Goal: Complete application form

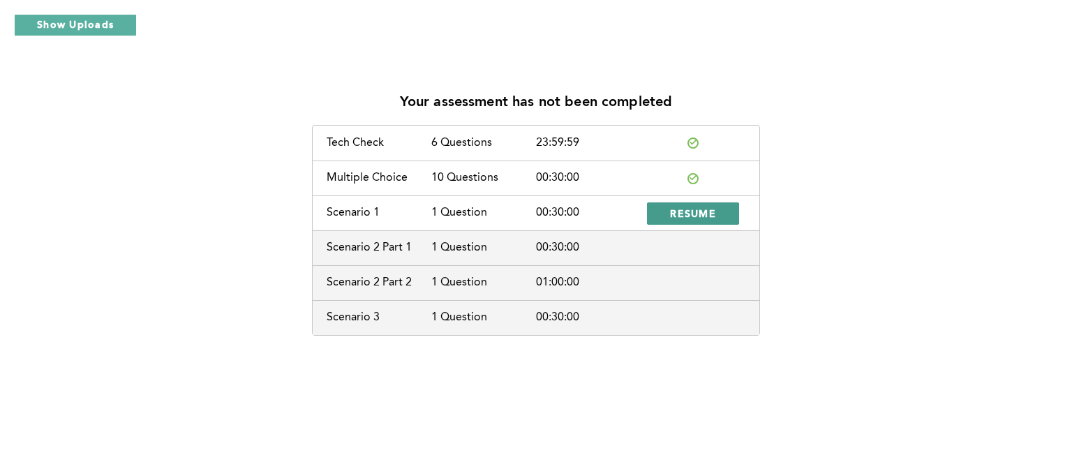
click at [691, 211] on span "RESUME" at bounding box center [693, 212] width 46 height 13
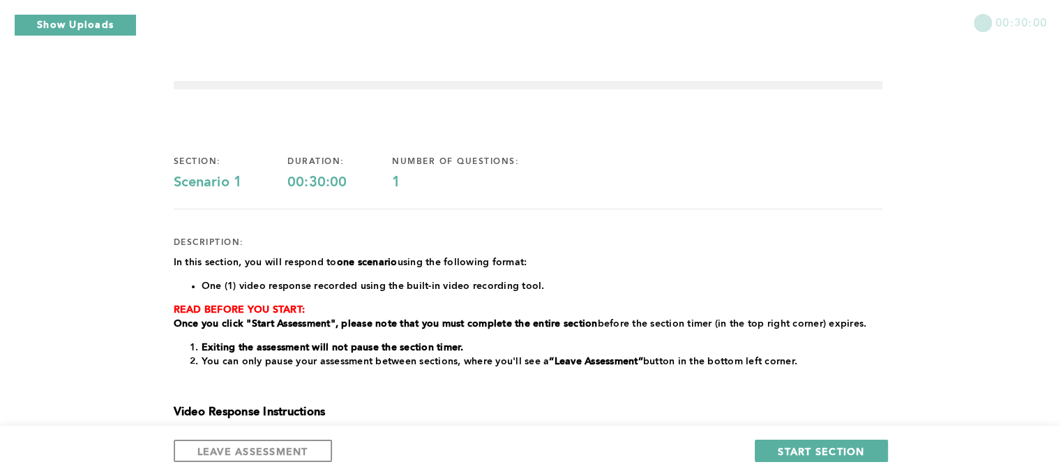
scroll to position [302, 0]
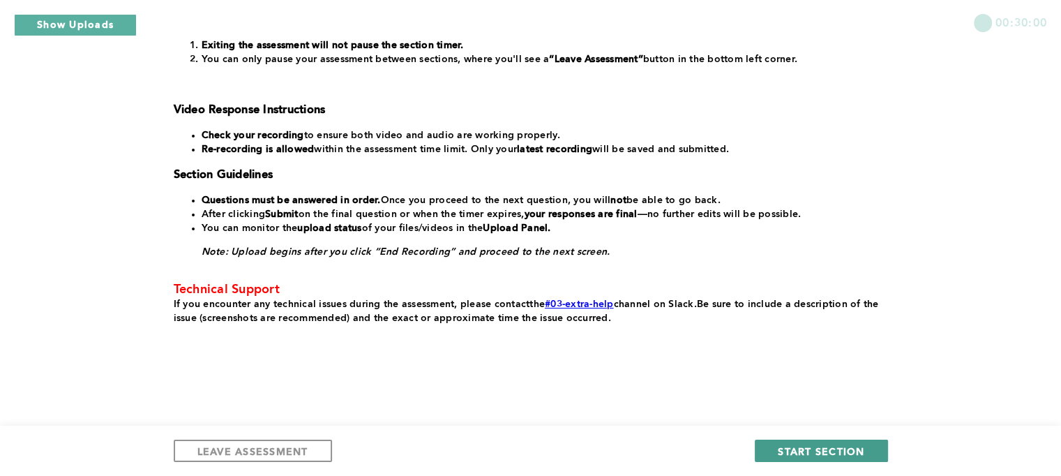
click at [850, 453] on span "START SECTION" at bounding box center [821, 450] width 87 height 13
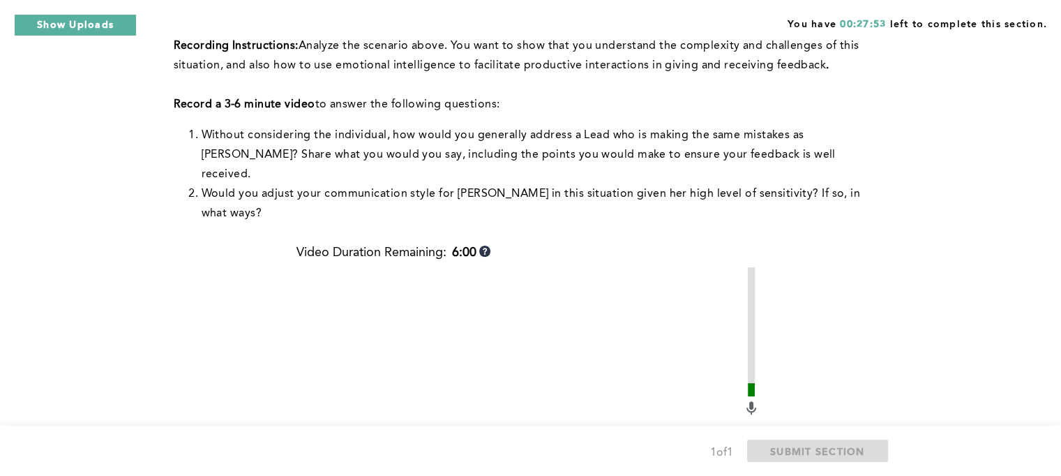
scroll to position [682, 0]
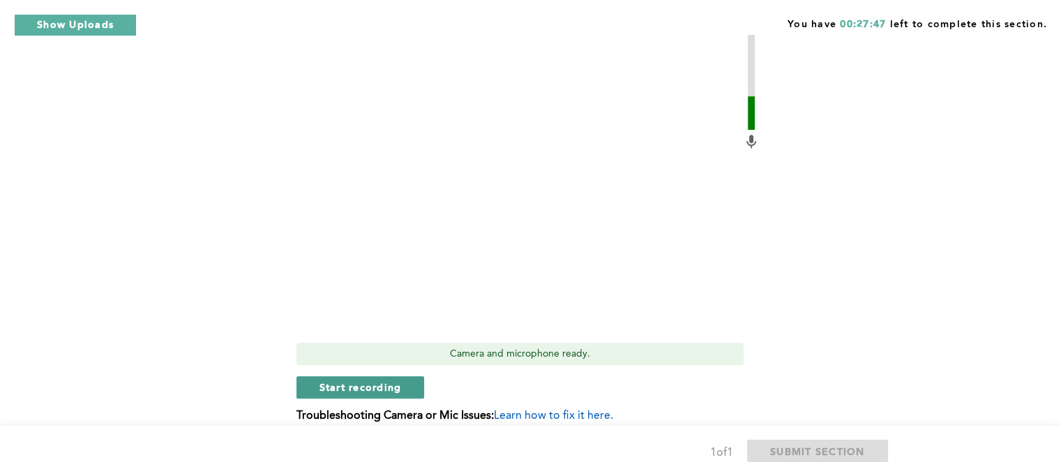
click at [356, 380] on span "Start recording" at bounding box center [361, 386] width 82 height 13
click at [346, 380] on span "Stop recording" at bounding box center [361, 386] width 82 height 13
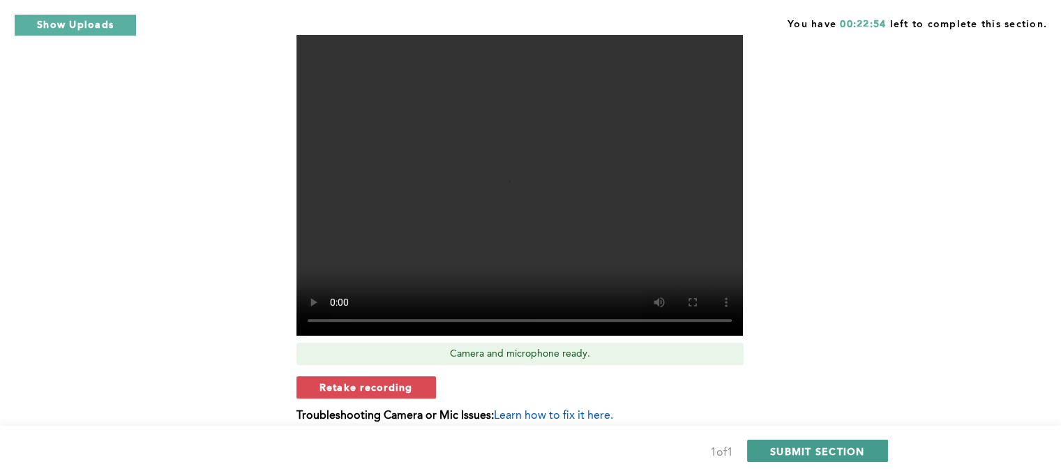
click at [799, 444] on span "SUBMIT SECTION" at bounding box center [817, 450] width 95 height 13
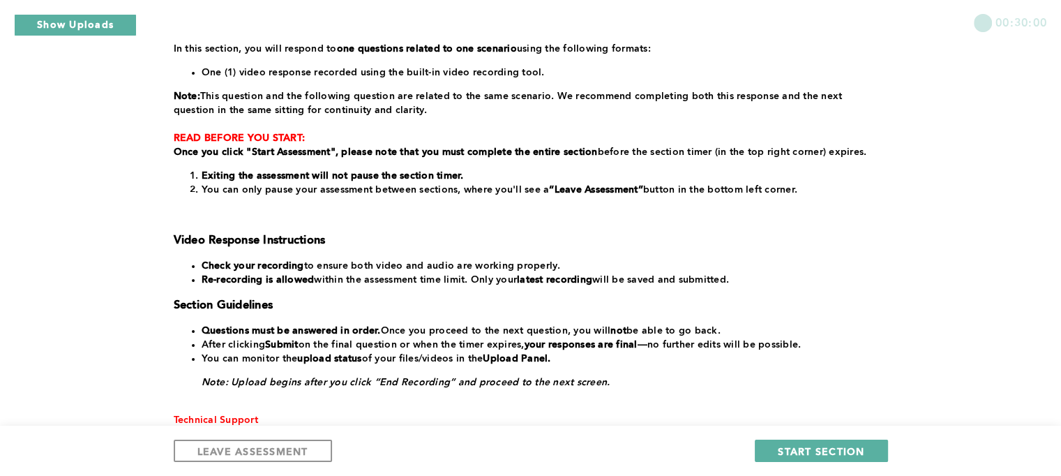
scroll to position [241, 0]
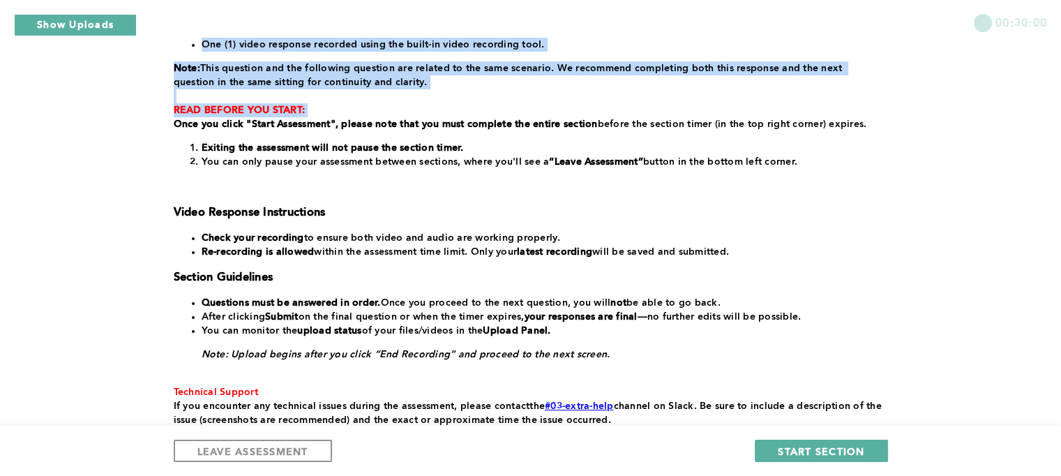
drag, startPoint x: 447, startPoint y: 112, endPoint x: 109, endPoint y: 52, distance: 343.6
click at [109, 52] on div "00:30:00 section: Scenario 2 Part 1 duration: 00:30:00 number of questions: 1 d…" at bounding box center [530, 168] width 1061 height 819
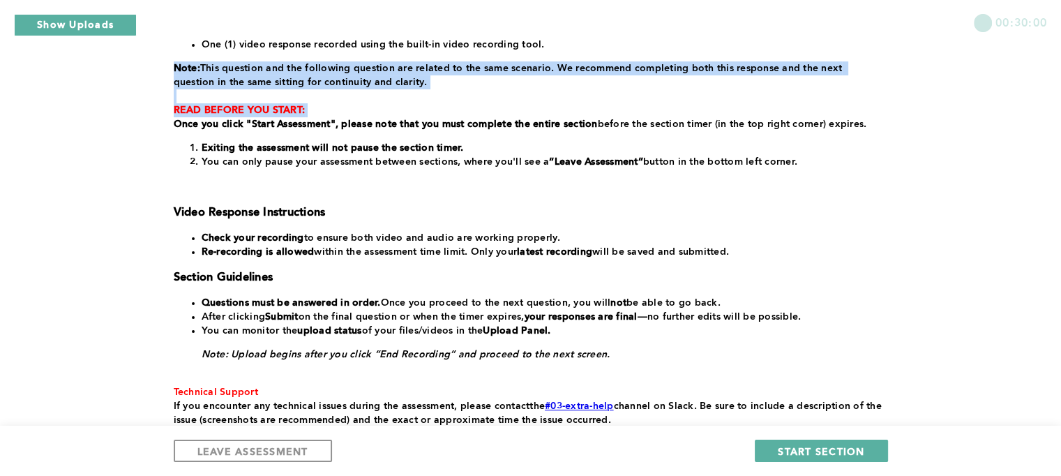
click at [109, 52] on div "00:30:00 section: Scenario 2 Part 1 duration: 00:30:00 number of questions: 1 d…" at bounding box center [530, 168] width 1061 height 819
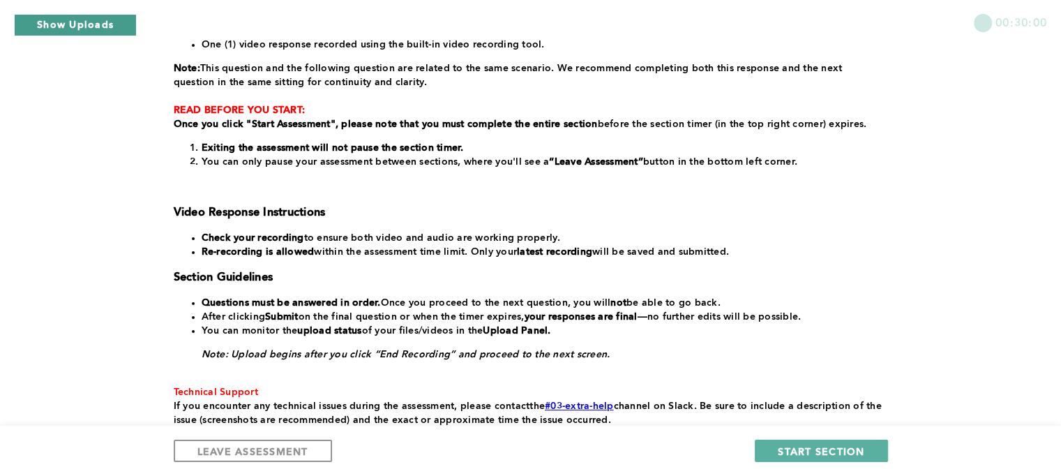
click at [79, 27] on button "Show Uploads" at bounding box center [75, 25] width 123 height 22
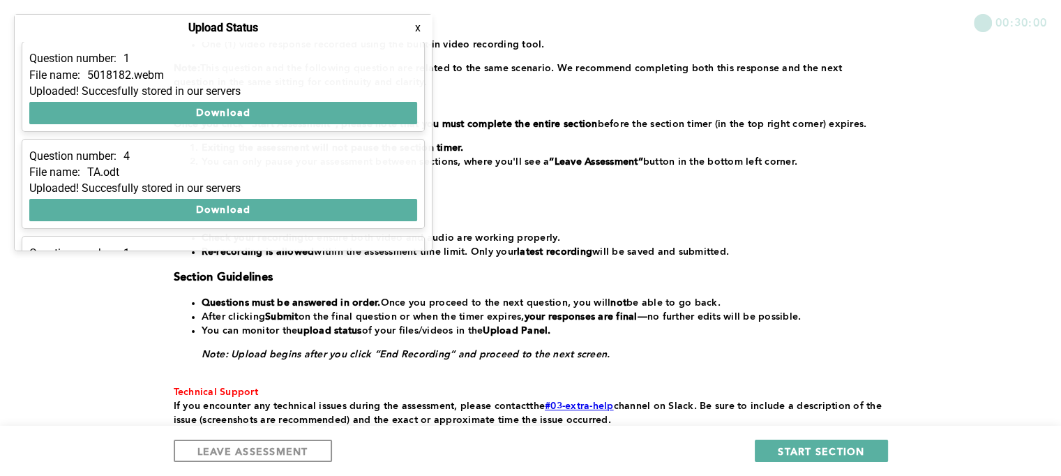
scroll to position [81, 0]
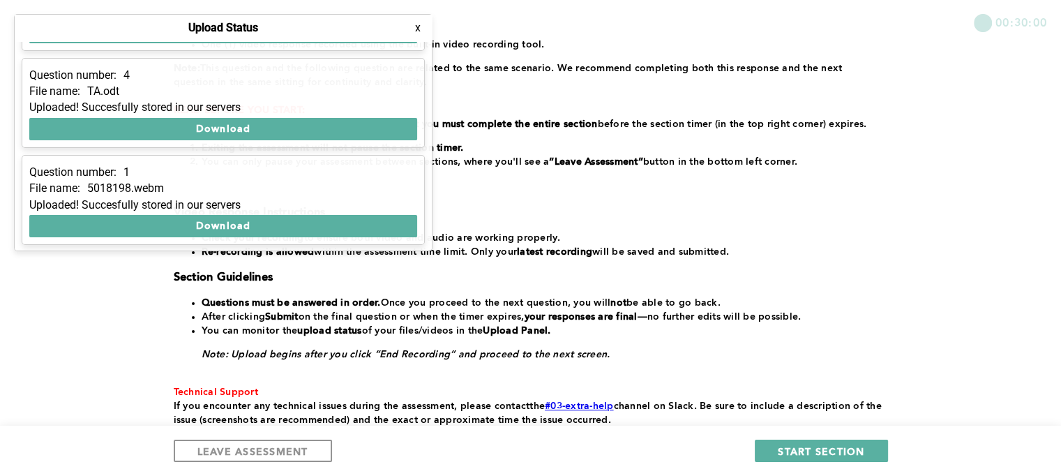
click at [416, 31] on button "x" at bounding box center [418, 28] width 14 height 14
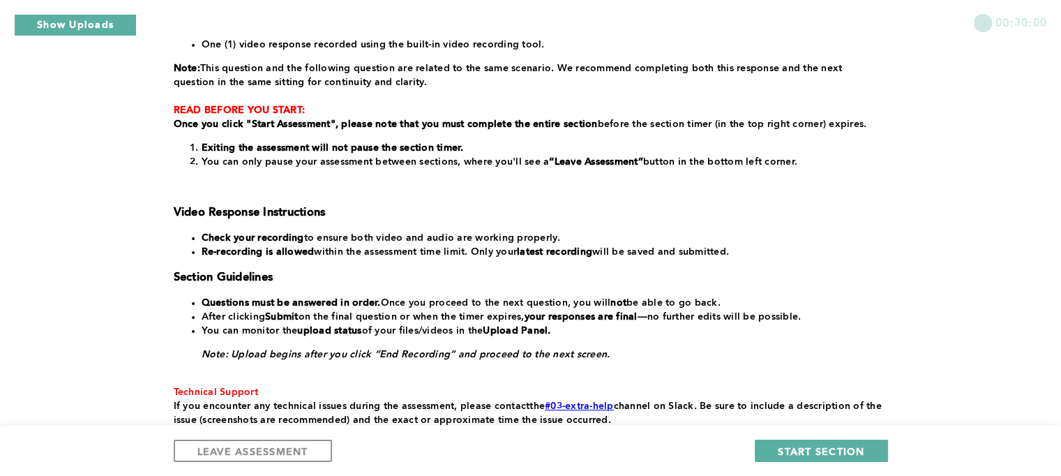
scroll to position [0, 0]
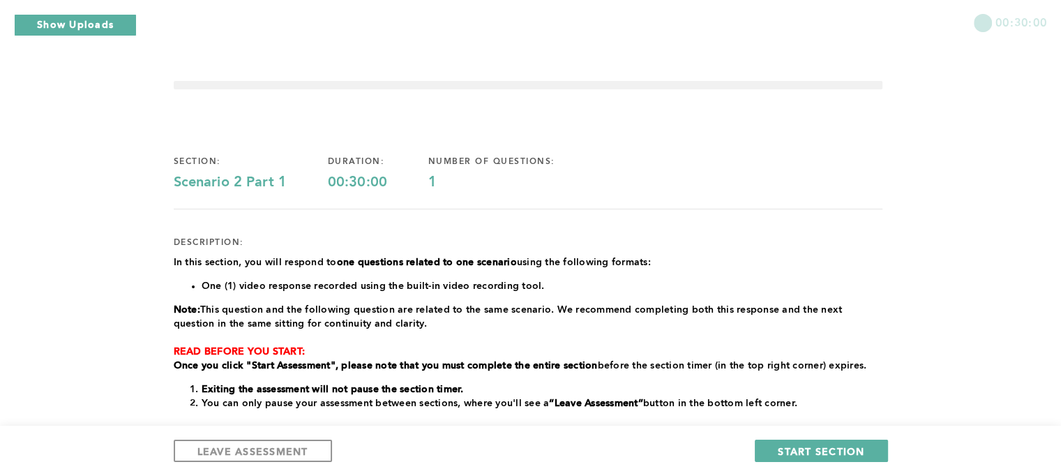
click at [859, 419] on div "In this section, you will respond to one questions related to one scenario usin…" at bounding box center [528, 461] width 709 height 413
click at [829, 453] on span "START SECTION" at bounding box center [821, 450] width 87 height 13
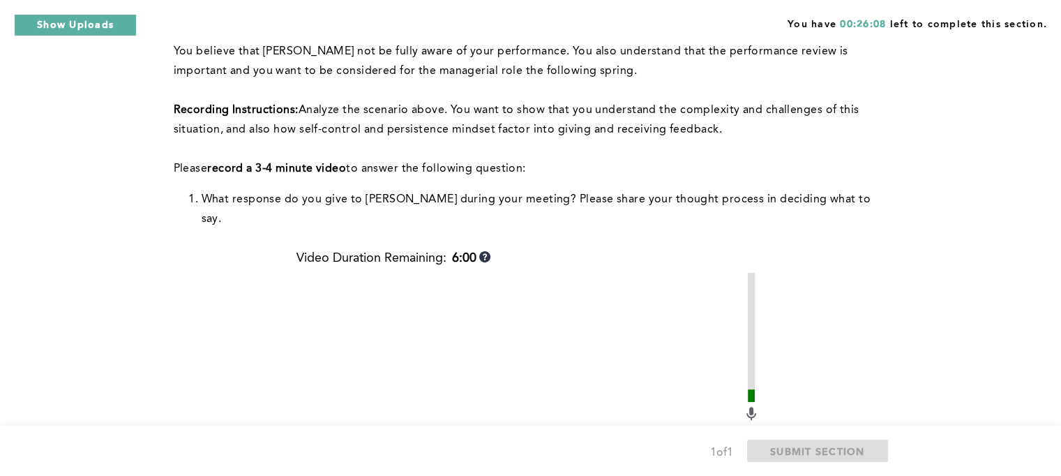
scroll to position [702, 0]
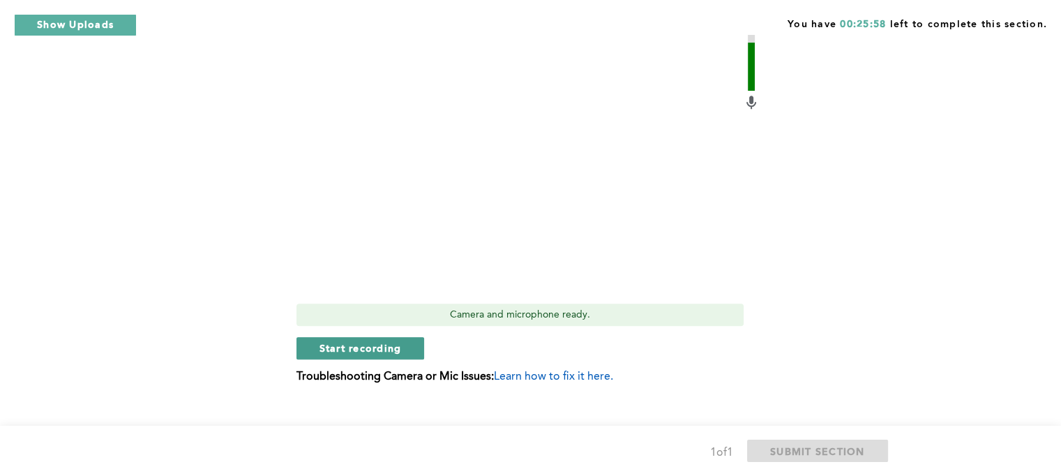
click at [344, 341] on span "Start recording" at bounding box center [361, 347] width 82 height 13
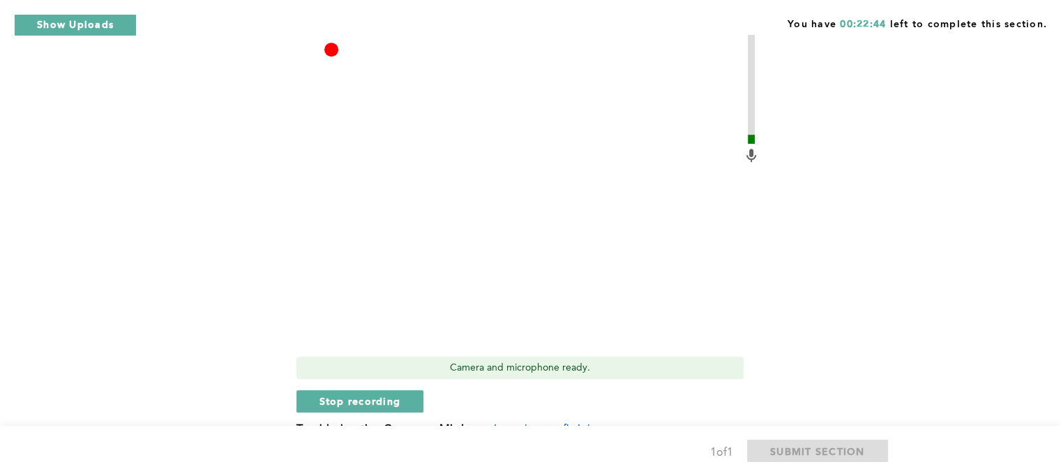
scroll to position [660, 0]
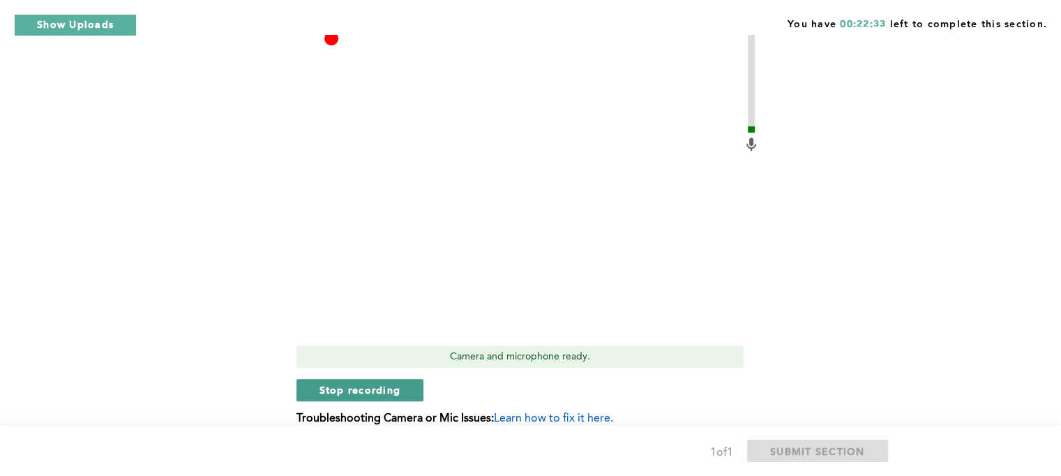
click at [368, 383] on span "Stop recording" at bounding box center [361, 389] width 82 height 13
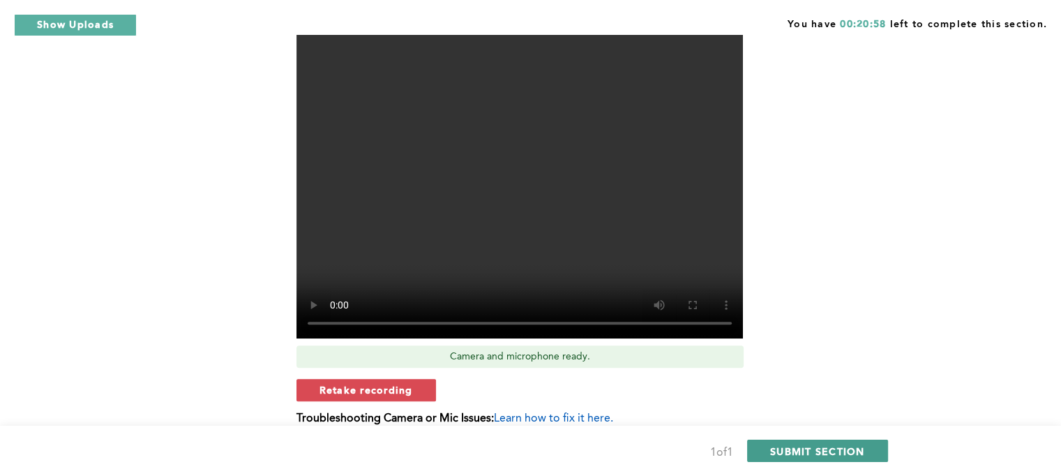
click at [841, 457] on button "SUBMIT SECTION" at bounding box center [817, 451] width 141 height 22
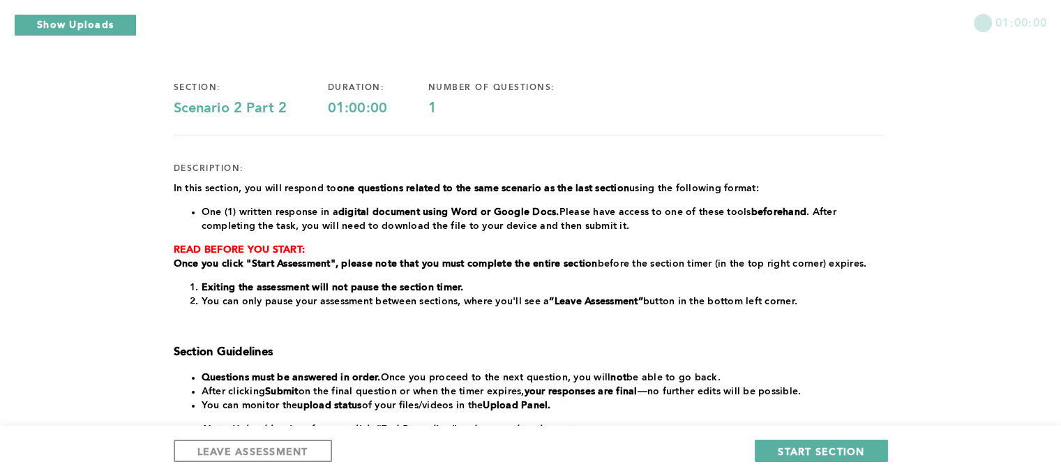
scroll to position [84, 0]
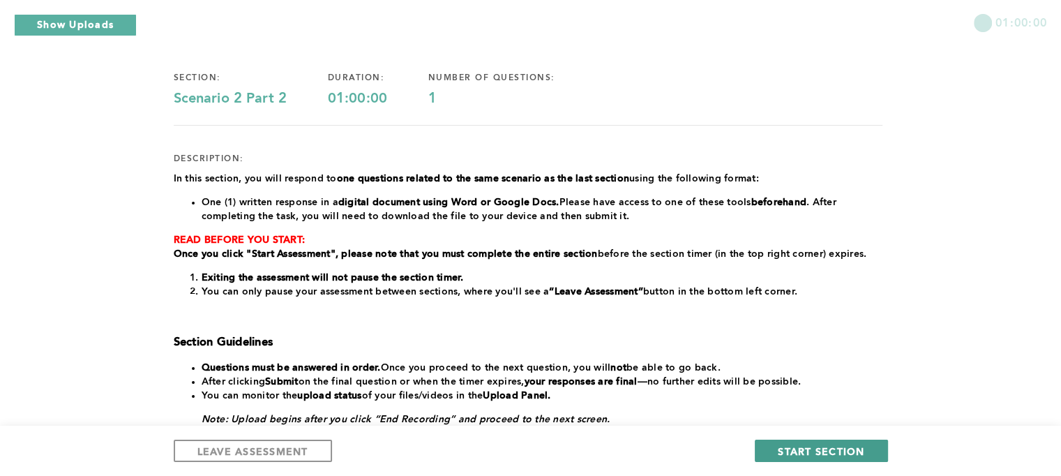
click at [837, 454] on span "START SECTION" at bounding box center [821, 450] width 87 height 13
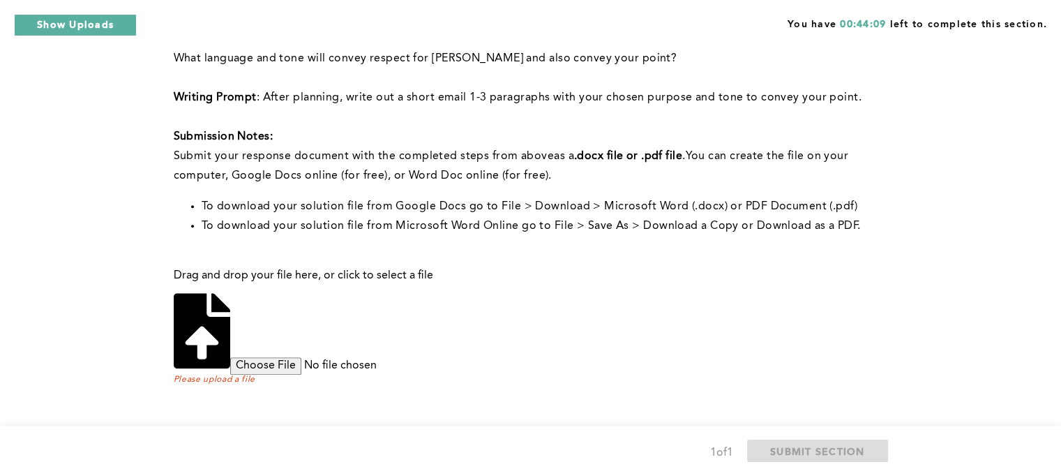
scroll to position [644, 0]
click at [444, 357] on input "file" at bounding box center [336, 365] width 213 height 17
type input "C:\fakepath\Performence at the company.docx"
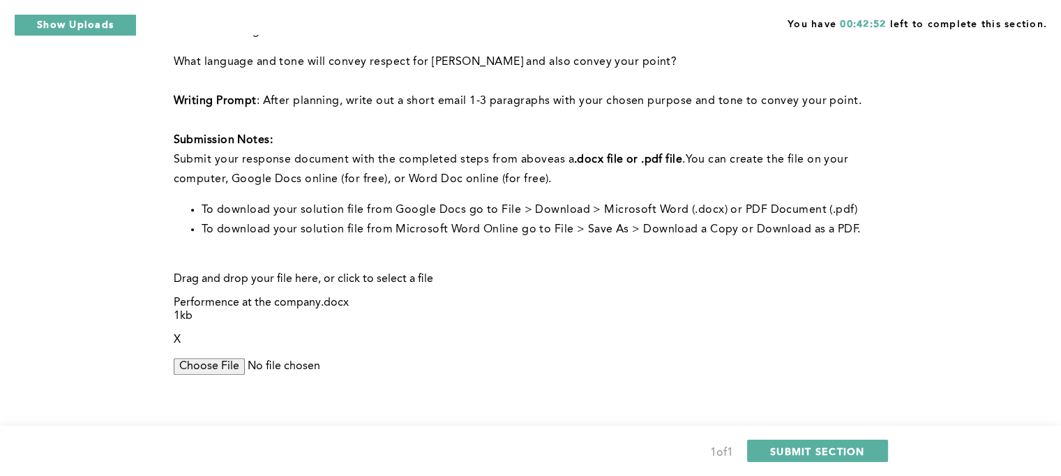
click at [387, 358] on input "file" at bounding box center [280, 366] width 213 height 17
click at [829, 451] on span "SUBMIT SECTION" at bounding box center [817, 450] width 95 height 13
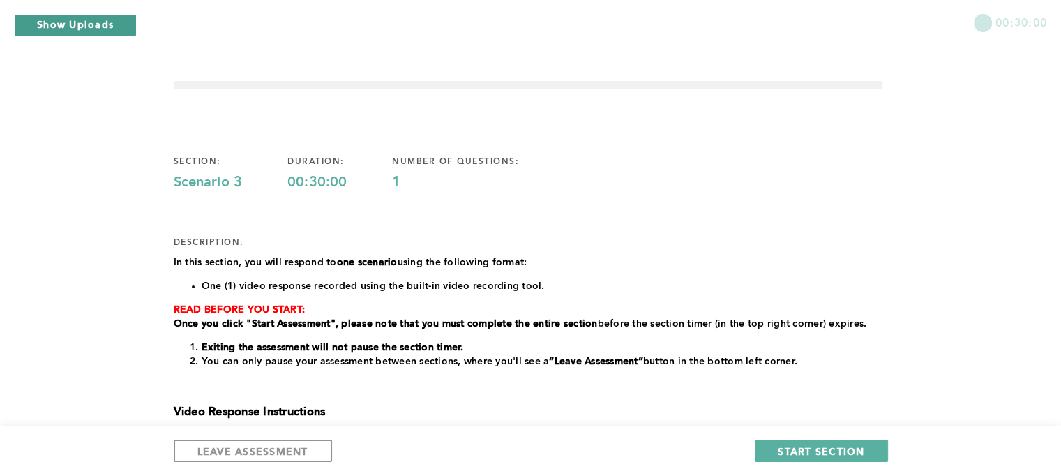
click at [67, 23] on button "Show Uploads" at bounding box center [75, 25] width 123 height 22
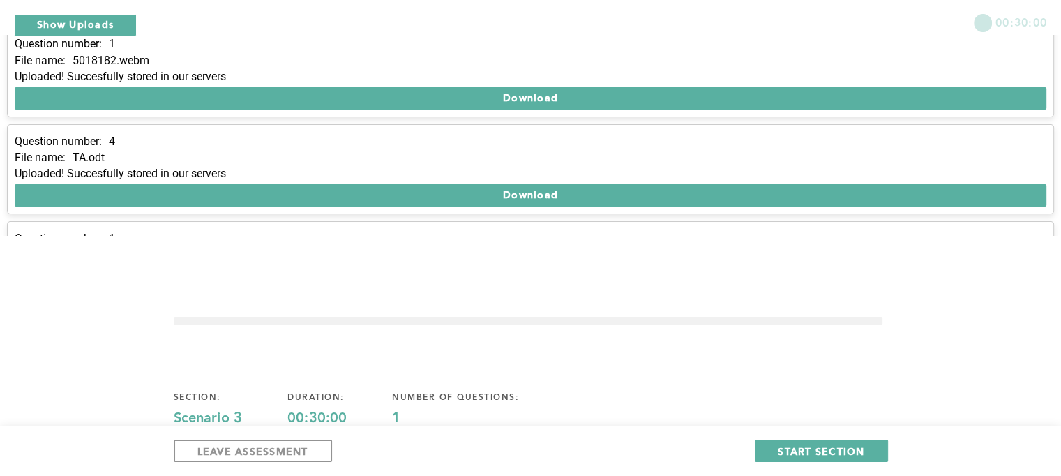
click at [366, 27] on div "Upload Status x" at bounding box center [530, 13] width 1061 height 27
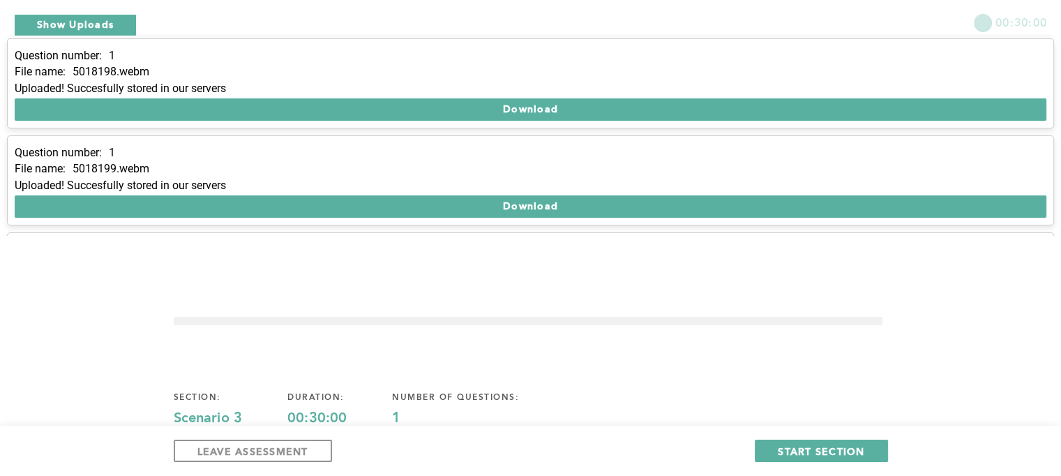
scroll to position [275, 0]
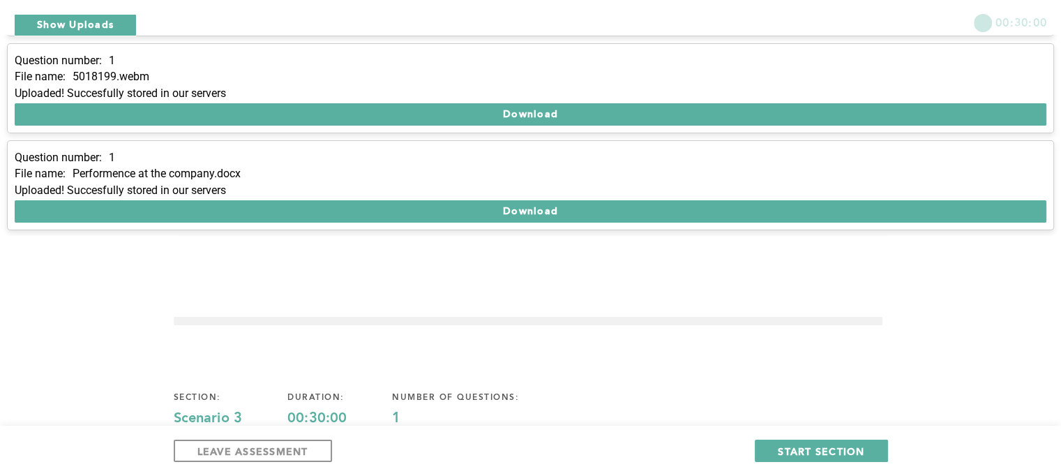
click at [486, 29] on div "00:30:00" at bounding box center [530, 17] width 1061 height 35
click at [1040, 20] on button "x" at bounding box center [1047, 13] width 14 height 14
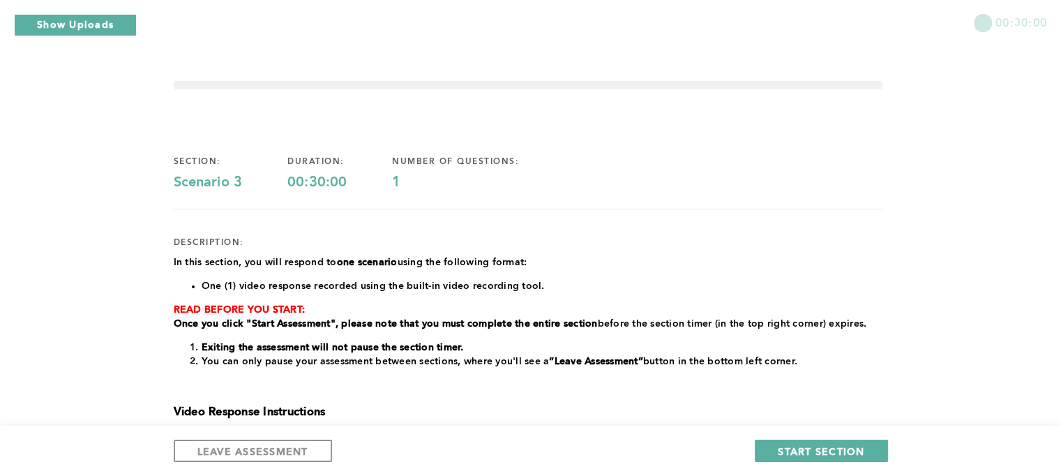
scroll to position [301, 0]
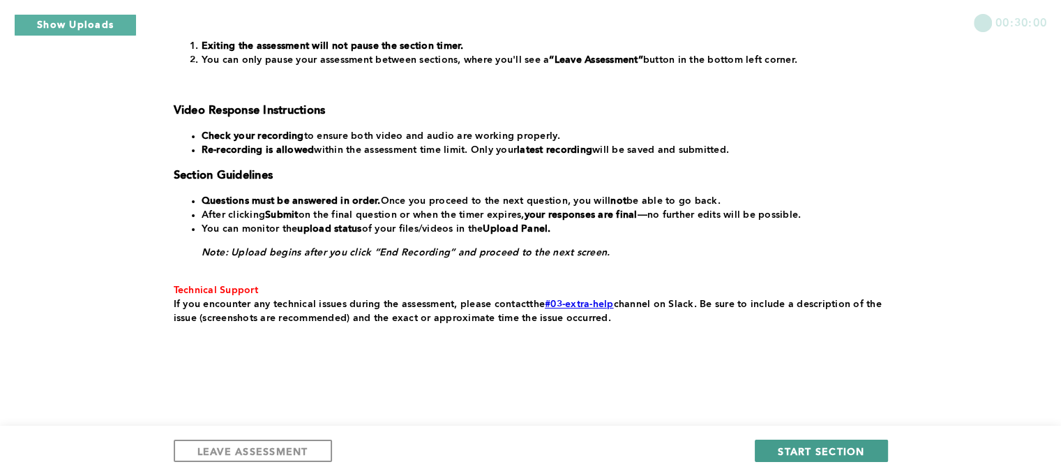
click at [853, 445] on span "START SECTION" at bounding box center [821, 450] width 87 height 13
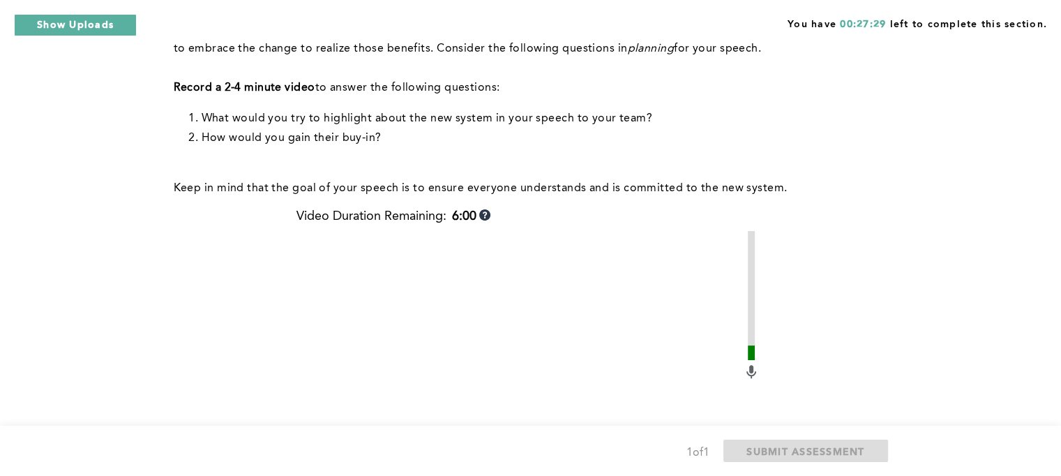
scroll to position [705, 0]
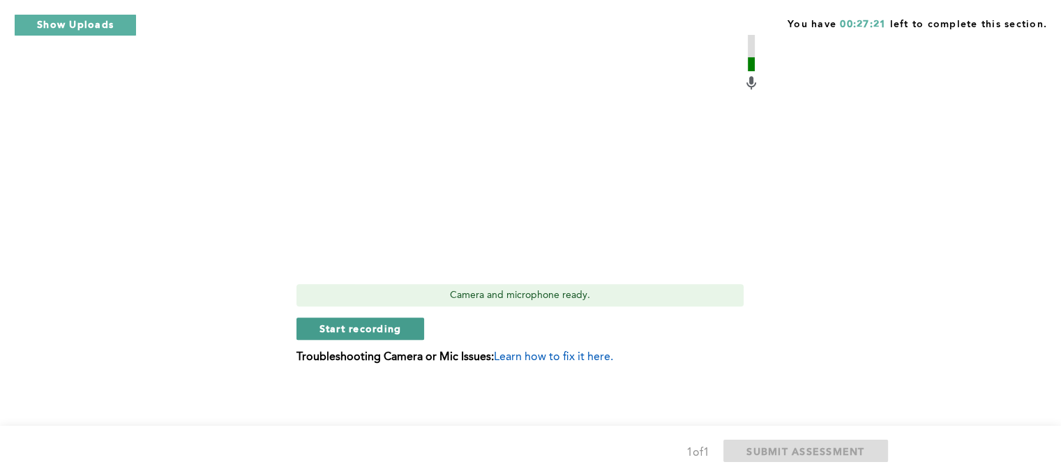
click at [397, 330] on span "Start recording" at bounding box center [361, 328] width 82 height 13
click at [344, 327] on span "Stop recording" at bounding box center [361, 328] width 82 height 13
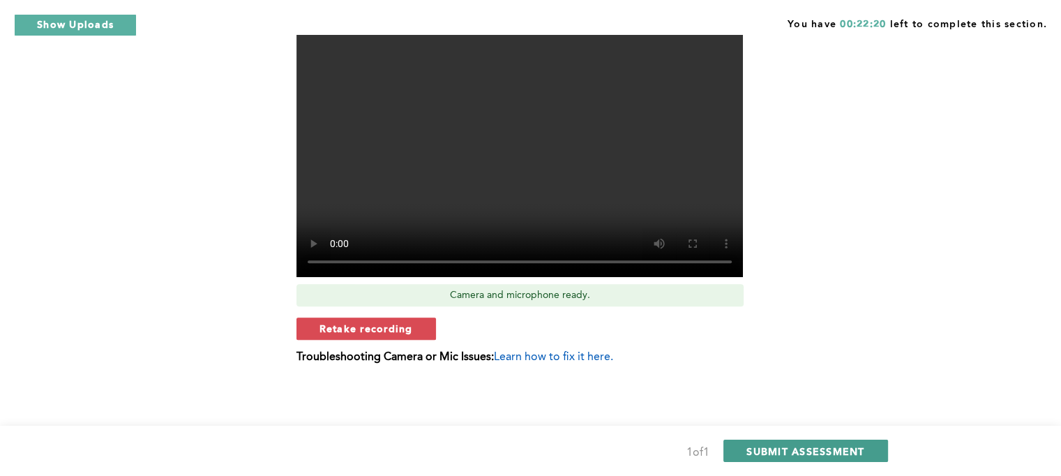
click at [846, 451] on span "SUBMIT ASSESSMENT" at bounding box center [805, 450] width 118 height 13
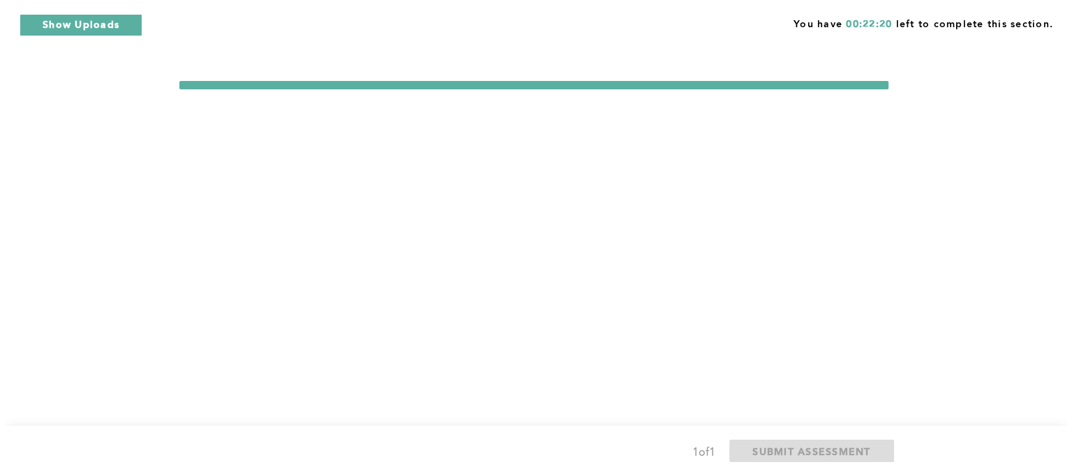
scroll to position [0, 0]
